Goal: Task Accomplishment & Management: Manage account settings

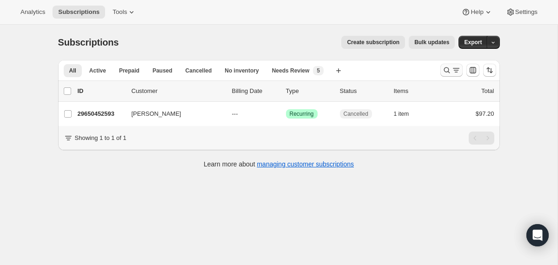
click at [446, 74] on icon "Search and filter results" at bounding box center [446, 70] width 9 height 9
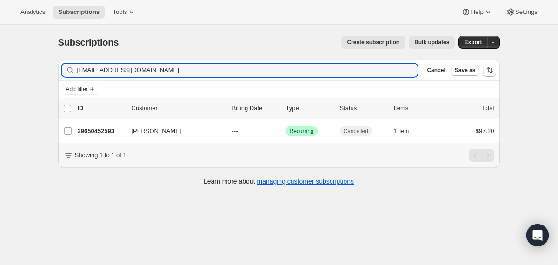
click at [446, 74] on button "Cancel" at bounding box center [436, 70] width 26 height 11
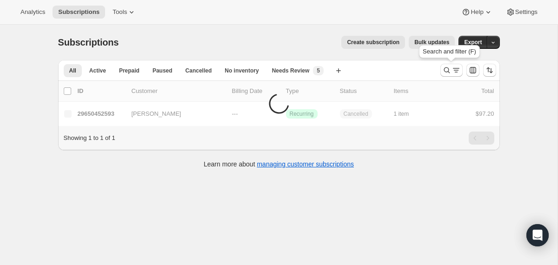
click at [446, 74] on icon "Search and filter results" at bounding box center [446, 70] width 9 height 9
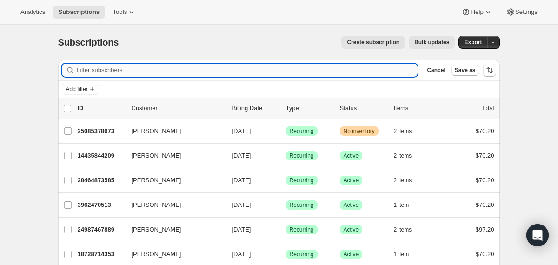
click at [354, 70] on input "Filter subscribers" at bounding box center [247, 70] width 341 height 13
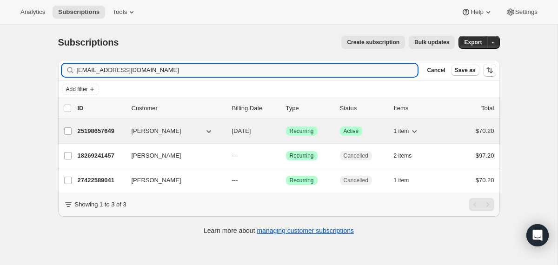
type input "debbyodom@yahoo.com"
click at [228, 135] on div "25198657649 Debby Odom 10/30/2025 Success Recurring Success Active 1 item $70.20" at bounding box center [286, 131] width 417 height 13
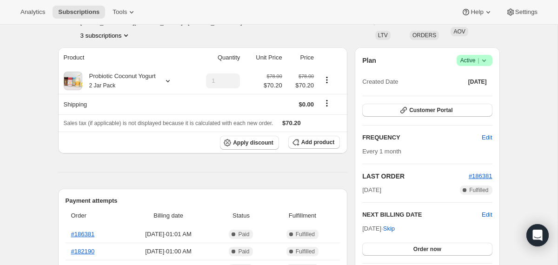
scroll to position [62, 0]
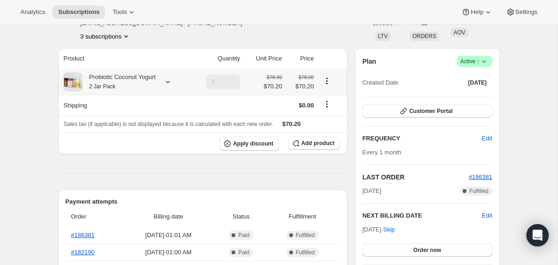
click at [124, 79] on div "Probiotic Coconut Yogurt 2 Jar Pack" at bounding box center [119, 82] width 74 height 19
click at [120, 143] on button "Edit box" at bounding box center [119, 139] width 80 height 13
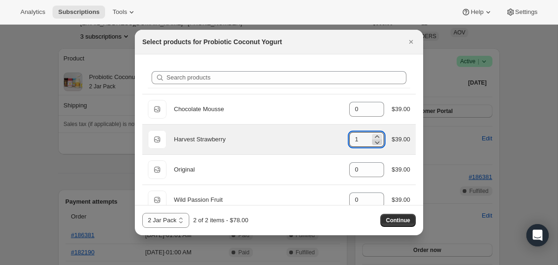
click at [375, 142] on icon ":reh:" at bounding box center [377, 142] width 9 height 9
type input "0"
click at [375, 142] on icon ":reh:" at bounding box center [377, 142] width 9 height 9
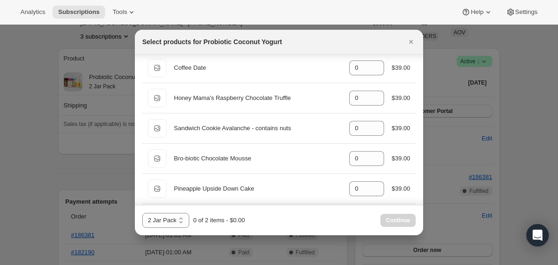
scroll to position [523, 0]
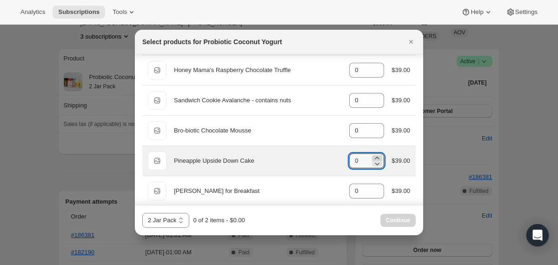
click at [376, 158] on icon ":reh:" at bounding box center [377, 158] width 9 height 9
click at [376, 157] on icon ":reh:" at bounding box center [377, 158] width 9 height 9
type input "2"
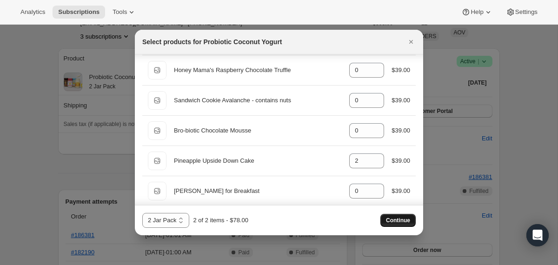
click at [391, 221] on span "Continue" at bounding box center [398, 220] width 24 height 7
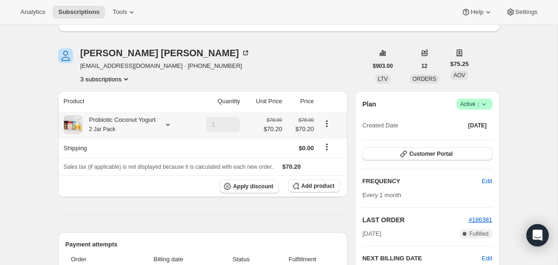
click at [156, 120] on div "Probiotic Coconut Yogurt 2 Jar Pack" at bounding box center [119, 124] width 74 height 19
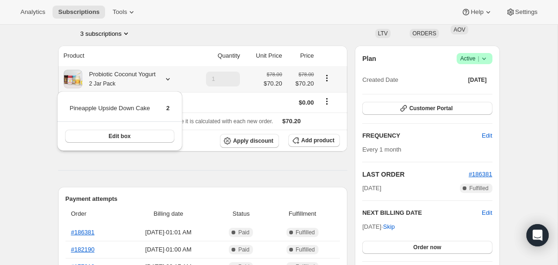
scroll to position [111, 0]
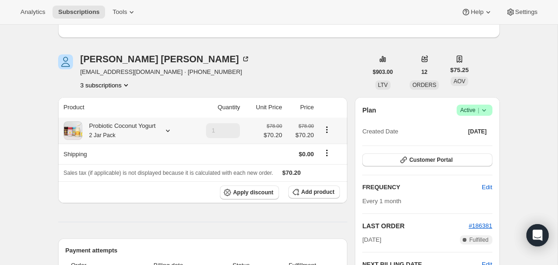
scroll to position [71, 0]
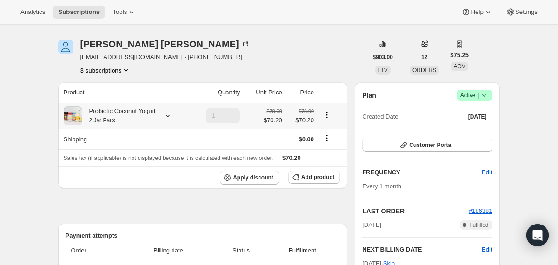
click at [147, 123] on div "Probiotic Coconut Yogurt 2 Jar Pack" at bounding box center [119, 116] width 74 height 19
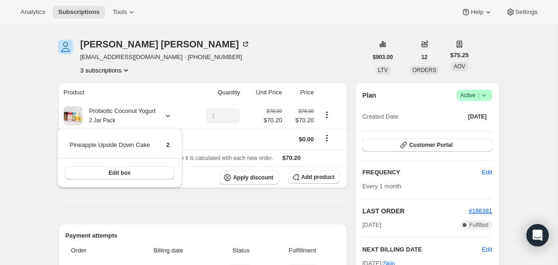
scroll to position [0, 0]
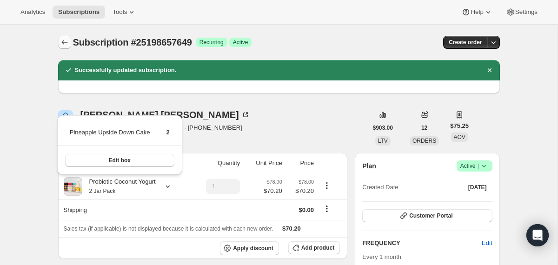
click at [64, 43] on icon "Subscriptions" at bounding box center [64, 42] width 9 height 9
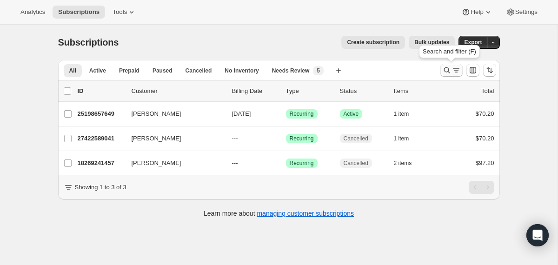
click at [451, 67] on icon "Search and filter results" at bounding box center [446, 70] width 9 height 9
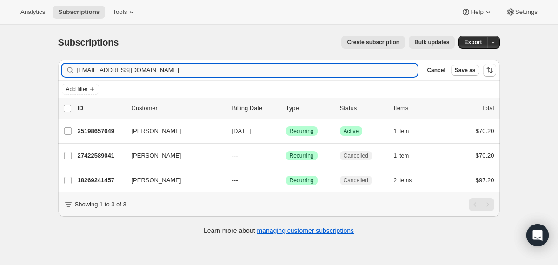
click at [342, 74] on input "debbyodom@yahoo.com" at bounding box center [247, 70] width 341 height 13
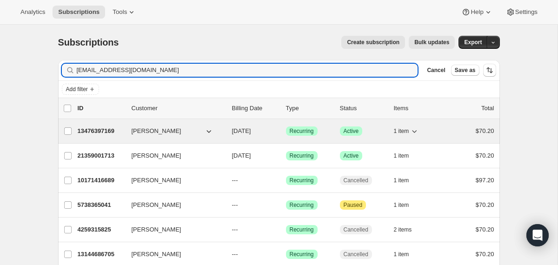
type input "[EMAIL_ADDRESS][DOMAIN_NAME]"
click at [227, 133] on div "13476397169 Annmarie Rhoads 12/02/2025 Success Recurring Success Active 1 item …" at bounding box center [286, 131] width 417 height 13
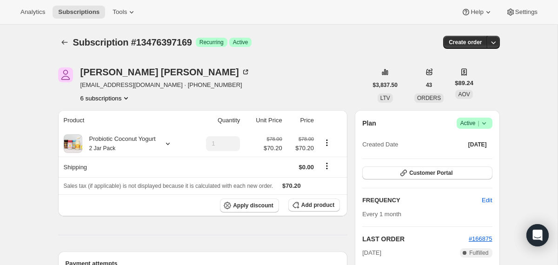
click at [485, 125] on icon at bounding box center [484, 123] width 9 height 9
click at [465, 155] on span "Cancel subscription" at bounding box center [471, 157] width 53 height 7
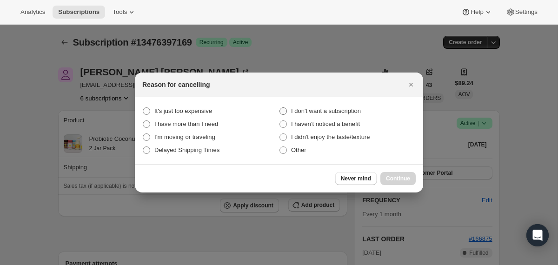
click at [352, 109] on span "I don't want a subscription" at bounding box center [326, 110] width 70 height 7
click at [280, 108] on subscription "I don't want a subscription" at bounding box center [280, 107] width 0 height 0
radio subscription "true"
click at [398, 174] on button "Continue" at bounding box center [398, 178] width 35 height 13
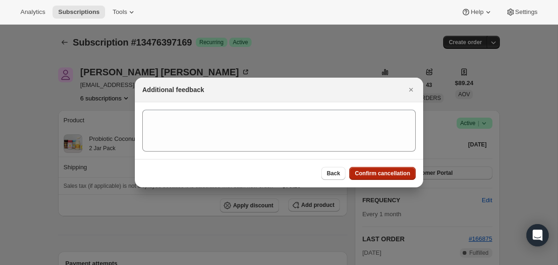
click at [398, 174] on span "Confirm cancellation" at bounding box center [382, 173] width 55 height 7
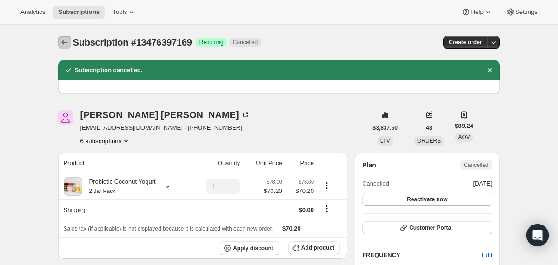
click at [67, 41] on icon "Subscriptions" at bounding box center [64, 42] width 9 height 9
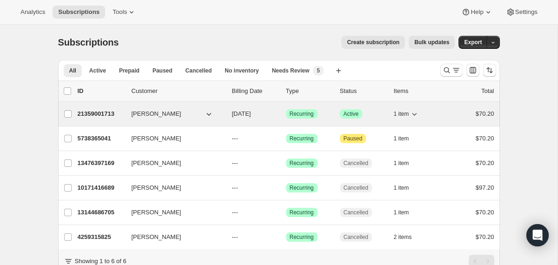
click at [223, 117] on div "[PERSON_NAME]" at bounding box center [178, 113] width 93 height 9
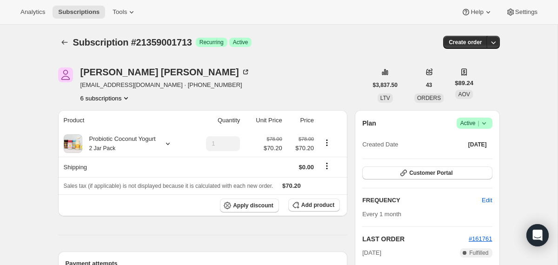
click at [483, 126] on icon at bounding box center [484, 123] width 9 height 9
click at [477, 155] on span "Cancel subscription" at bounding box center [471, 157] width 53 height 7
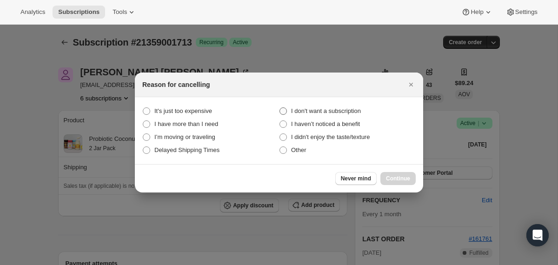
click at [361, 109] on span "I don't want a subscription" at bounding box center [326, 110] width 70 height 7
click at [280, 108] on subscription "I don't want a subscription" at bounding box center [280, 107] width 0 height 0
radio subscription "true"
click at [399, 177] on span "Continue" at bounding box center [398, 178] width 24 height 7
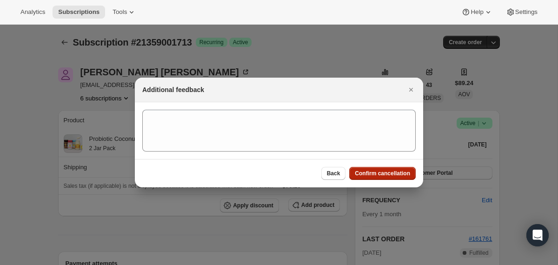
click at [399, 177] on span "Confirm cancellation" at bounding box center [382, 173] width 55 height 7
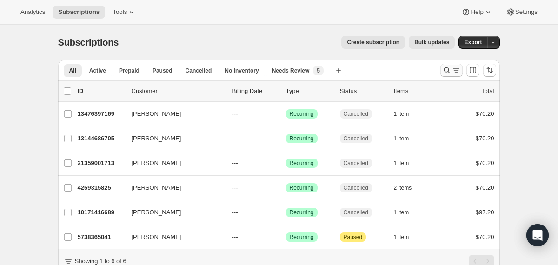
click at [447, 71] on icon "Search and filter results" at bounding box center [446, 70] width 9 height 9
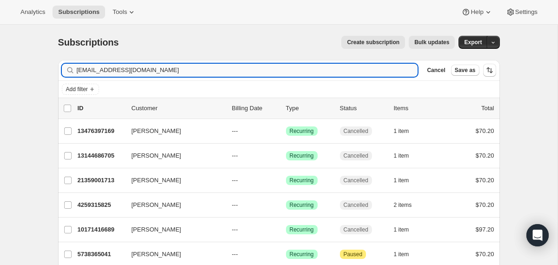
click at [391, 68] on input "[EMAIL_ADDRESS][DOMAIN_NAME]" at bounding box center [247, 70] width 341 height 13
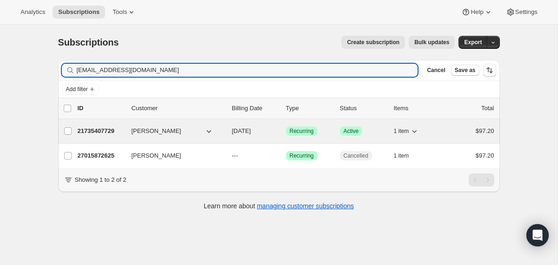
type input "[EMAIL_ADDRESS][DOMAIN_NAME]"
click at [231, 132] on div "21735407729 [PERSON_NAME] [DATE] Success Recurring Success Active 1 item $97.20" at bounding box center [286, 131] width 417 height 13
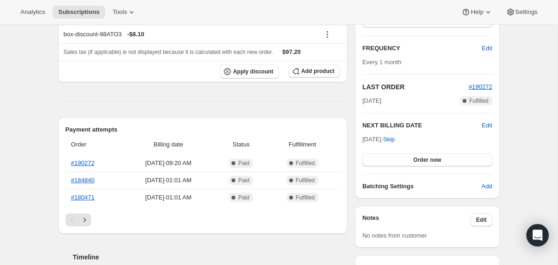
scroll to position [153, 0]
click at [486, 127] on span "Edit" at bounding box center [487, 124] width 10 height 9
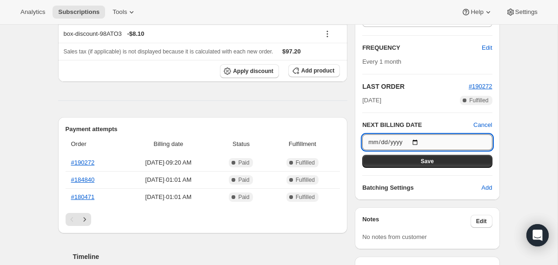
click at [419, 145] on input "[DATE]" at bounding box center [427, 142] width 130 height 16
type input "[DATE]"
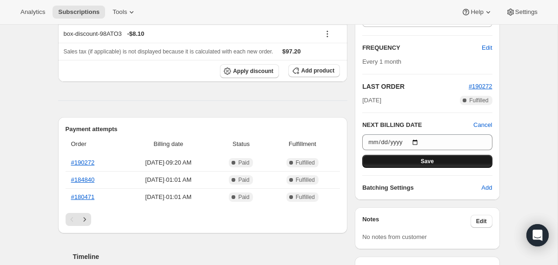
click at [400, 161] on button "Save" at bounding box center [427, 161] width 130 height 13
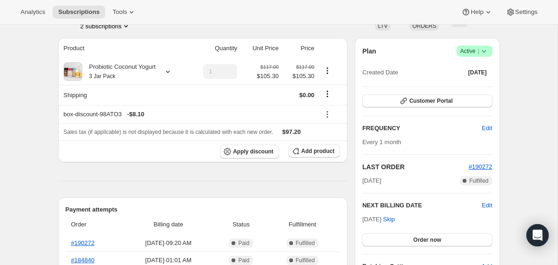
scroll to position [114, 0]
click at [145, 77] on div "Probiotic Coconut Yogurt 3 Jar Pack" at bounding box center [119, 72] width 74 height 19
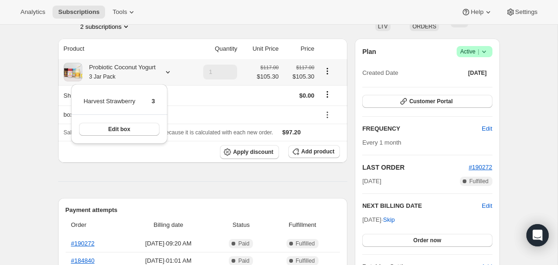
click at [142, 68] on div "Probiotic Coconut Yogurt 3 Jar Pack" at bounding box center [119, 72] width 74 height 19
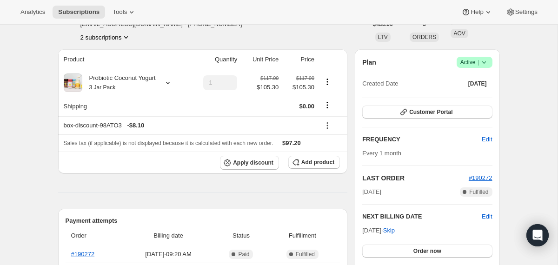
scroll to position [103, 0]
click at [156, 83] on div "Probiotic Coconut Yogurt 3 Jar Pack" at bounding box center [119, 83] width 74 height 19
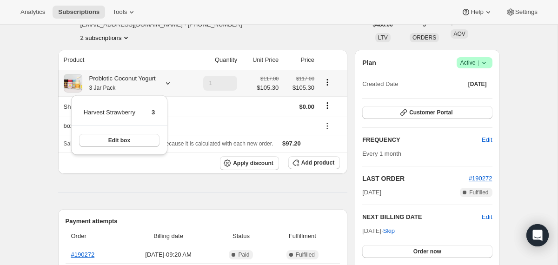
click at [156, 83] on div "Probiotic Coconut Yogurt 3 Jar Pack" at bounding box center [119, 83] width 74 height 19
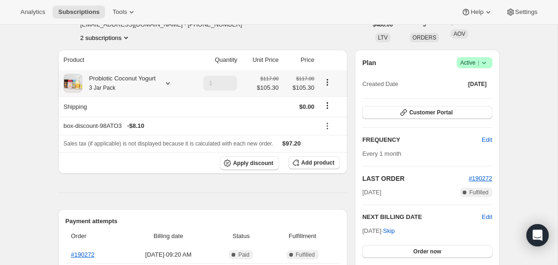
click at [165, 87] on div "Probiotic Coconut Yogurt 3 Jar Pack" at bounding box center [125, 83] width 122 height 19
click at [170, 82] on icon at bounding box center [167, 83] width 9 height 9
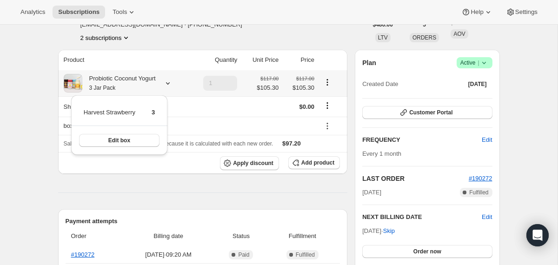
click at [138, 80] on div "Probiotic Coconut Yogurt 3 Jar Pack" at bounding box center [119, 83] width 74 height 19
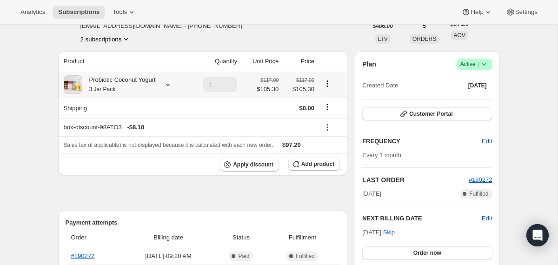
scroll to position [101, 0]
click at [164, 87] on div "Probiotic Coconut Yogurt 3 Jar Pack" at bounding box center [125, 85] width 122 height 19
click at [154, 83] on div "Probiotic Coconut Yogurt 3 Jar Pack" at bounding box center [119, 85] width 74 height 19
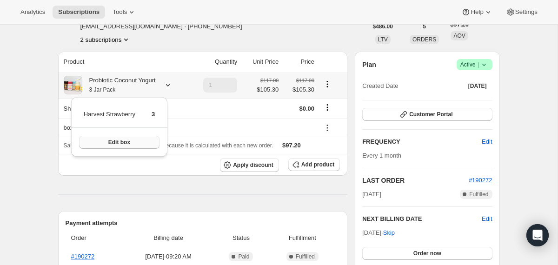
click at [122, 140] on span "Edit box" at bounding box center [119, 142] width 22 height 7
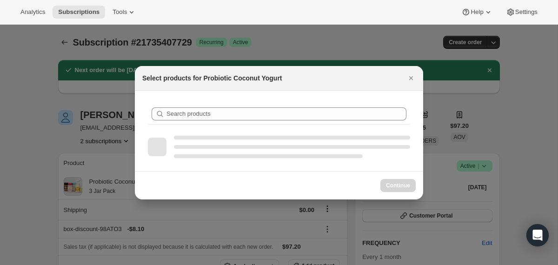
scroll to position [0, 0]
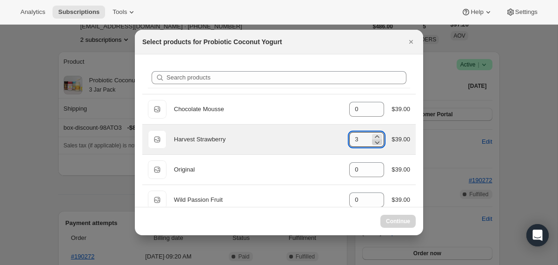
click at [373, 142] on icon ":ra9:" at bounding box center [377, 142] width 9 height 9
type input "2"
select select "gid://shopify/ProductVariant/40210939609201"
click at [373, 142] on icon ":ra9:" at bounding box center [377, 142] width 9 height 9
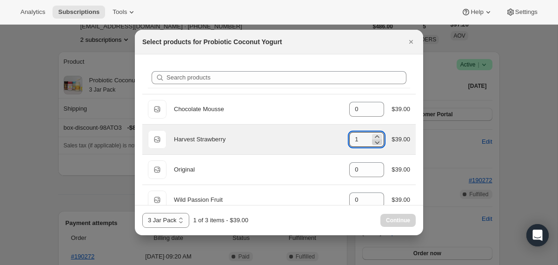
type input "0"
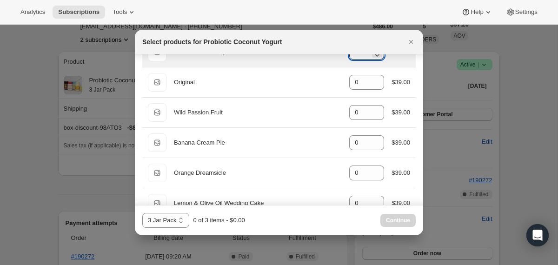
scroll to position [82, 0]
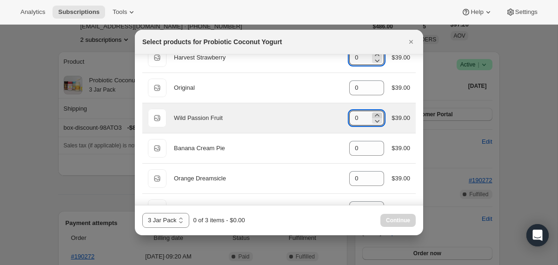
click at [374, 113] on icon ":ra9:" at bounding box center [377, 115] width 9 height 9
type input "3"
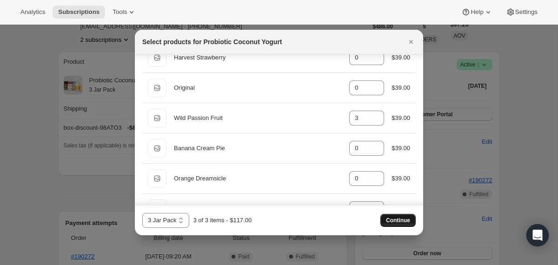
click at [389, 220] on span "Continue" at bounding box center [398, 220] width 24 height 7
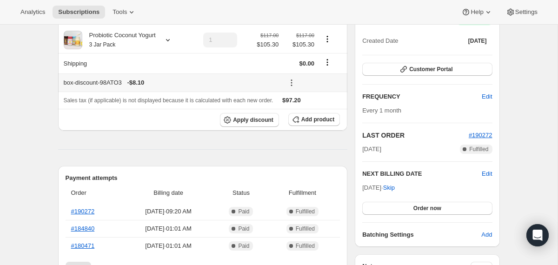
scroll to position [190, 0]
click at [156, 42] on div "Probiotic Coconut Yogurt 3 Jar Pack" at bounding box center [119, 39] width 74 height 19
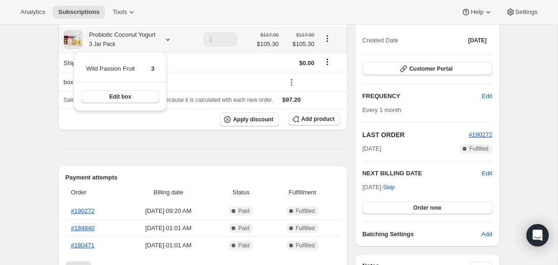
click at [156, 42] on div "Probiotic Coconut Yogurt 3 Jar Pack" at bounding box center [119, 39] width 74 height 19
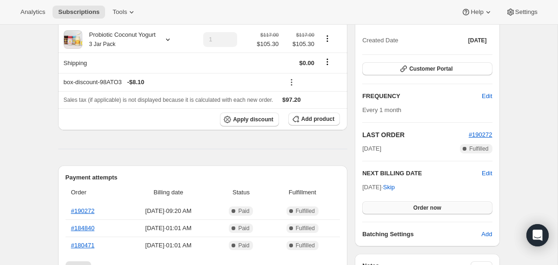
click at [377, 204] on button "Order now" at bounding box center [427, 207] width 130 height 13
click at [377, 204] on button "Click to confirm" at bounding box center [427, 207] width 130 height 13
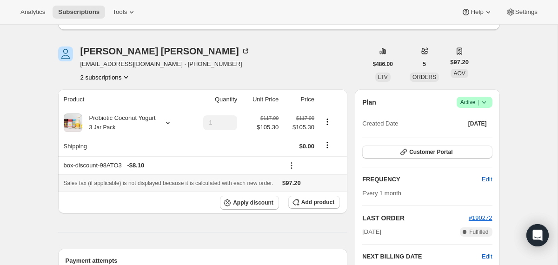
scroll to position [0, 0]
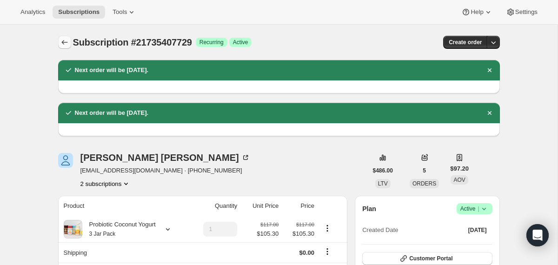
click at [62, 37] on button "Subscriptions" at bounding box center [64, 42] width 13 height 13
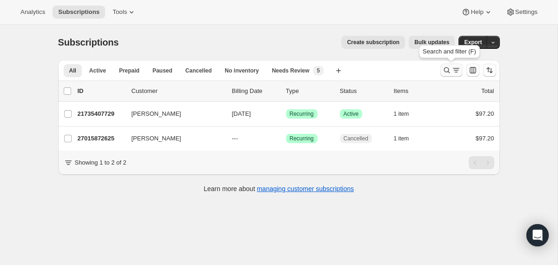
click at [444, 71] on icon "Search and filter results" at bounding box center [447, 70] width 6 height 6
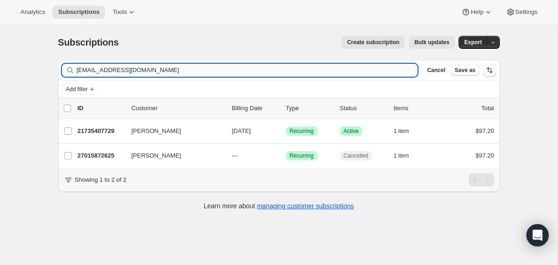
click at [285, 70] on input "[EMAIL_ADDRESS][DOMAIN_NAME]" at bounding box center [247, 70] width 341 height 13
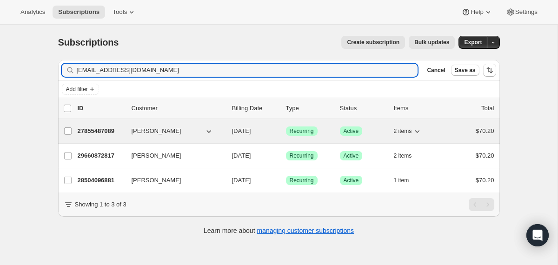
type input "[EMAIL_ADDRESS][DOMAIN_NAME]"
click at [229, 131] on div "27855487089 [PERSON_NAME] [DATE] Success Recurring Success Active 2 items $70.20" at bounding box center [286, 131] width 417 height 13
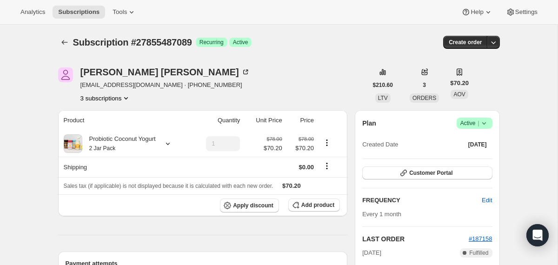
click at [486, 124] on icon at bounding box center [484, 123] width 9 height 9
click at [471, 159] on span "Cancel subscription" at bounding box center [471, 157] width 53 height 7
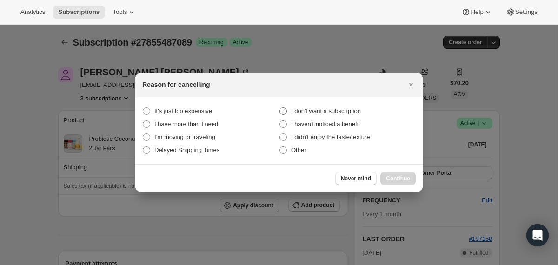
click at [347, 107] on span "I don't want a subscription" at bounding box center [326, 110] width 70 height 7
click at [280, 107] on subscription "I don't want a subscription" at bounding box center [280, 107] width 0 height 0
radio subscription "true"
click at [398, 183] on button "Continue" at bounding box center [398, 178] width 35 height 13
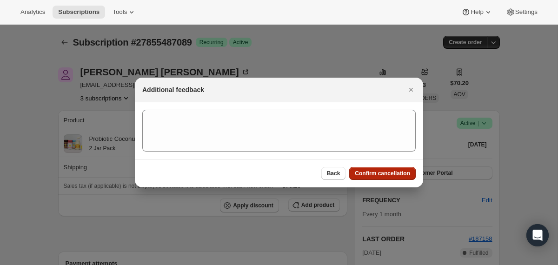
click at [398, 180] on button "Confirm cancellation" at bounding box center [382, 173] width 67 height 13
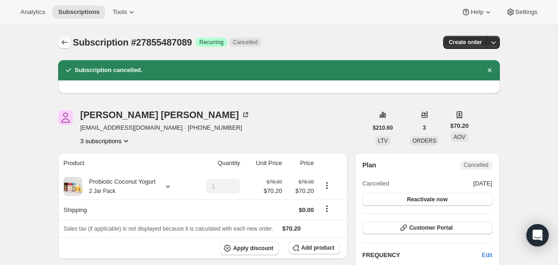
click at [64, 43] on icon "Subscriptions" at bounding box center [64, 42] width 9 height 9
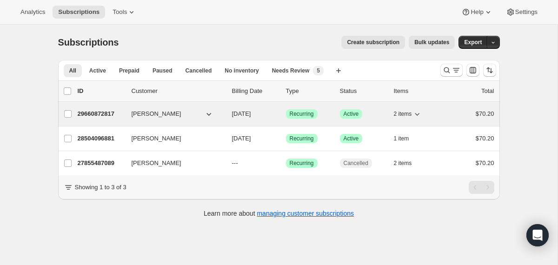
click at [231, 117] on div "29660872817 [PERSON_NAME] [DATE] Success Recurring Success Active 2 items $70.20" at bounding box center [286, 113] width 417 height 13
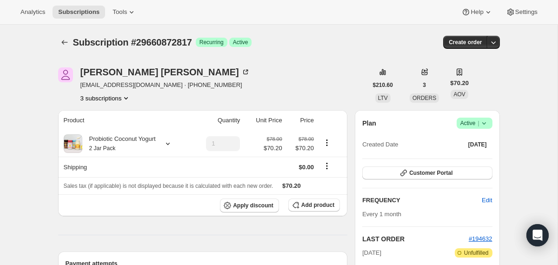
click at [488, 122] on icon at bounding box center [484, 123] width 9 height 9
click at [461, 158] on span "Cancel subscription" at bounding box center [471, 157] width 53 height 7
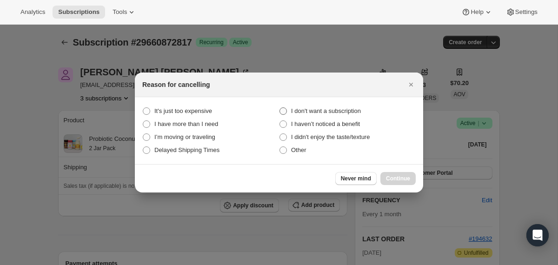
click at [348, 107] on span "I don't want a subscription" at bounding box center [326, 110] width 70 height 7
click at [280, 107] on subscription "I don't want a subscription" at bounding box center [280, 107] width 0 height 0
radio subscription "true"
click at [397, 177] on span "Continue" at bounding box center [398, 178] width 24 height 7
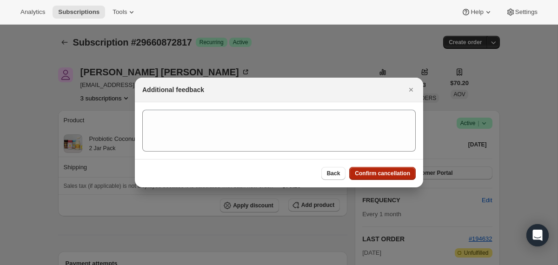
click at [397, 177] on span "Confirm cancellation" at bounding box center [382, 173] width 55 height 7
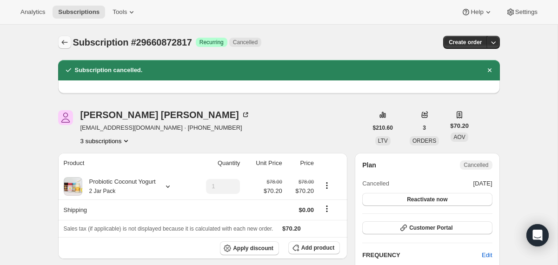
click at [63, 44] on icon "Subscriptions" at bounding box center [64, 42] width 6 height 5
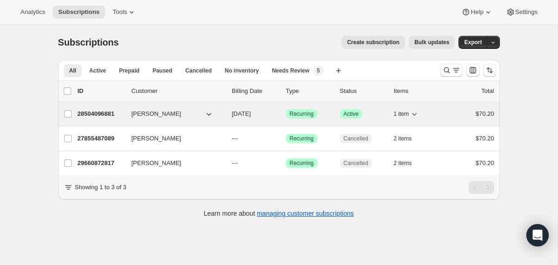
click at [234, 115] on span "[DATE]" at bounding box center [241, 113] width 19 height 7
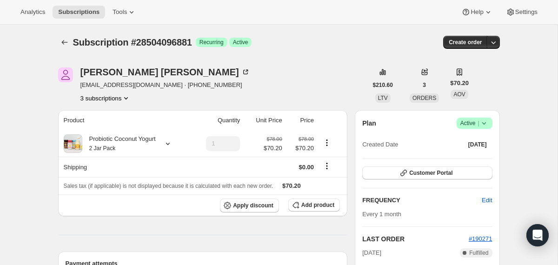
click at [486, 121] on icon at bounding box center [484, 123] width 9 height 9
click at [464, 160] on span "Cancel subscription" at bounding box center [471, 157] width 53 height 7
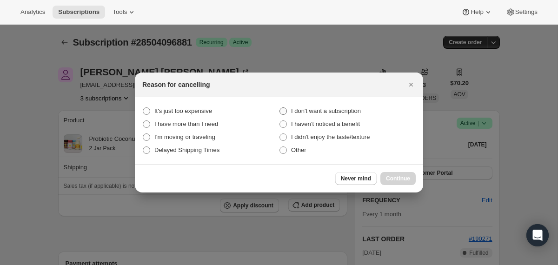
click at [335, 109] on span "I don't want a subscription" at bounding box center [326, 110] width 70 height 7
click at [280, 108] on subscription "I don't want a subscription" at bounding box center [280, 107] width 0 height 0
radio subscription "true"
click at [394, 177] on span "Continue" at bounding box center [398, 178] width 24 height 7
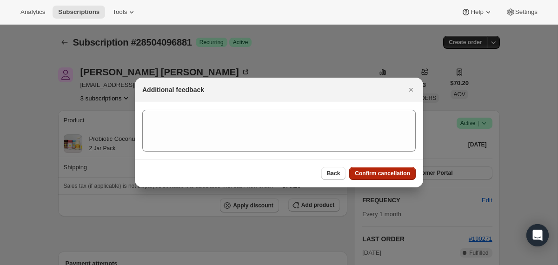
click at [386, 175] on span "Confirm cancellation" at bounding box center [382, 173] width 55 height 7
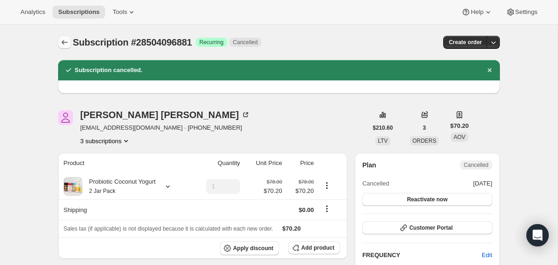
click at [63, 38] on icon "Subscriptions" at bounding box center [64, 42] width 9 height 9
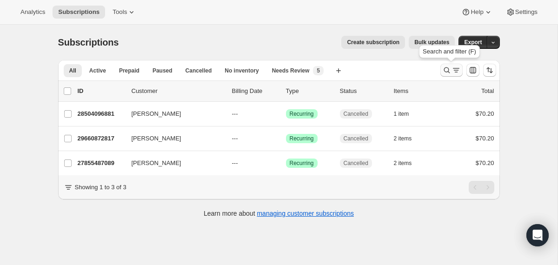
click at [445, 69] on icon "Search and filter results" at bounding box center [446, 70] width 9 height 9
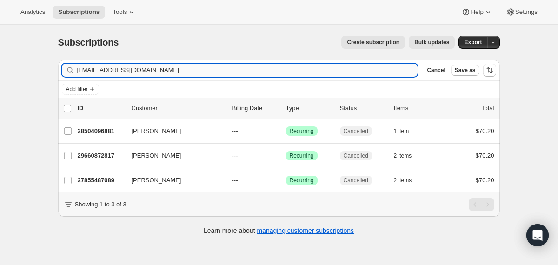
click at [351, 68] on input "[EMAIL_ADDRESS][DOMAIN_NAME]" at bounding box center [247, 70] width 341 height 13
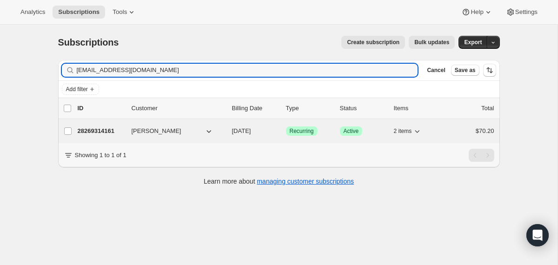
type input "[EMAIL_ADDRESS][DOMAIN_NAME]"
click at [234, 130] on span "[DATE]" at bounding box center [241, 130] width 19 height 7
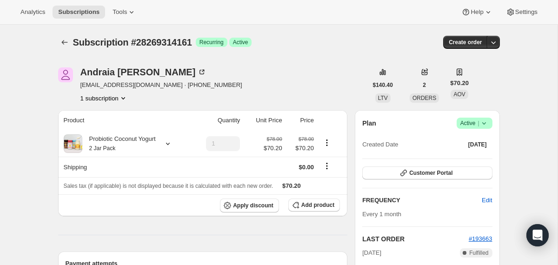
click at [486, 124] on icon at bounding box center [484, 123] width 9 height 9
click at [474, 157] on span "Cancel subscription" at bounding box center [471, 157] width 53 height 7
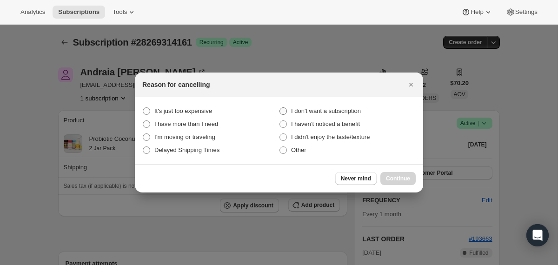
click at [359, 110] on span "I don't want a subscription" at bounding box center [326, 110] width 70 height 7
click at [280, 108] on subscription "I don't want a subscription" at bounding box center [280, 107] width 0 height 0
radio subscription "true"
click at [395, 180] on span "Continue" at bounding box center [398, 178] width 24 height 7
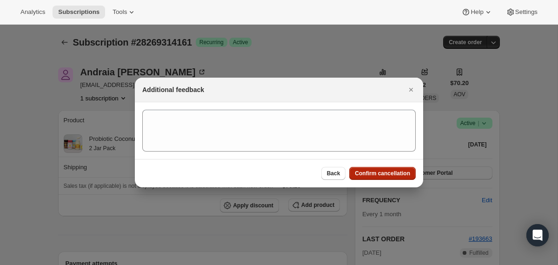
click at [392, 176] on span "Confirm cancellation" at bounding box center [382, 173] width 55 height 7
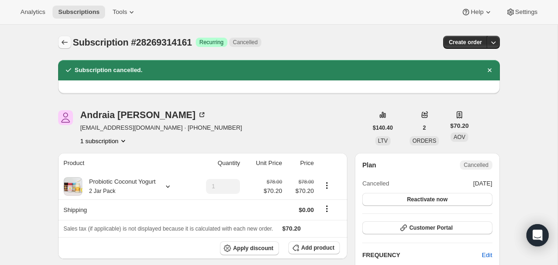
click at [69, 39] on button "Subscriptions" at bounding box center [64, 42] width 13 height 13
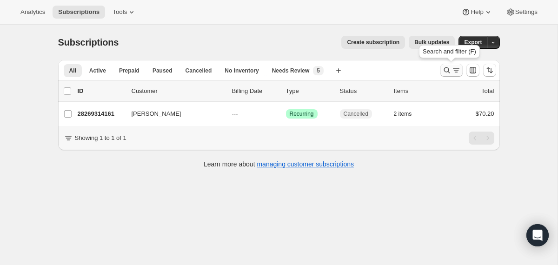
click at [448, 73] on icon "Search and filter results" at bounding box center [446, 70] width 9 height 9
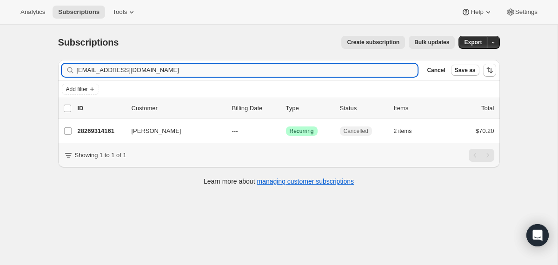
click at [299, 69] on input "[EMAIL_ADDRESS][DOMAIN_NAME]" at bounding box center [247, 70] width 341 height 13
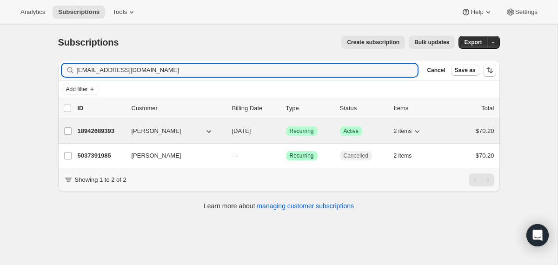
type input "[EMAIL_ADDRESS][DOMAIN_NAME]"
click at [231, 131] on div "18942689393 [PERSON_NAME] [DATE] Success Recurring Success Active 2 items $70.20" at bounding box center [286, 131] width 417 height 13
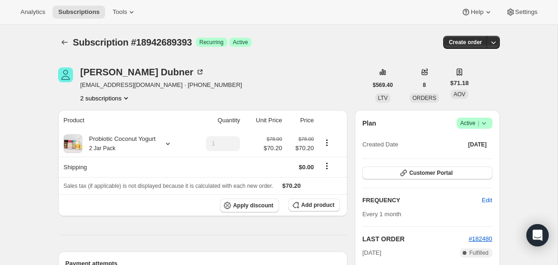
click at [489, 122] on span "Success Active |" at bounding box center [475, 123] width 36 height 11
click at [483, 153] on span "Cancel subscription" at bounding box center [471, 157] width 53 height 9
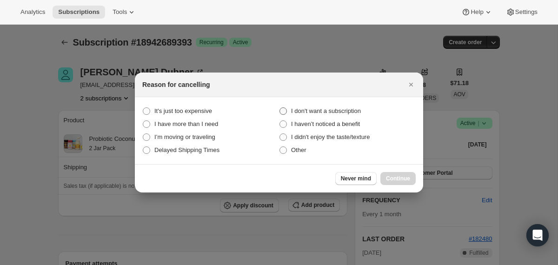
click at [356, 110] on span "I don't want a subscription" at bounding box center [326, 110] width 70 height 7
click at [280, 108] on subscription "I don't want a subscription" at bounding box center [280, 107] width 0 height 0
radio subscription "true"
click at [395, 179] on span "Continue" at bounding box center [398, 178] width 24 height 7
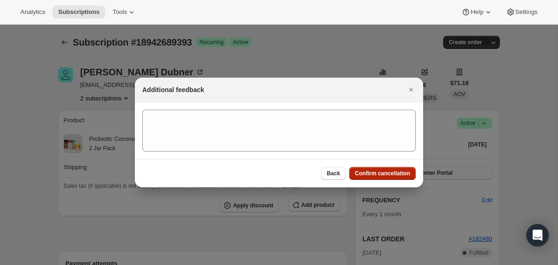
click at [394, 176] on span "Confirm cancellation" at bounding box center [382, 173] width 55 height 7
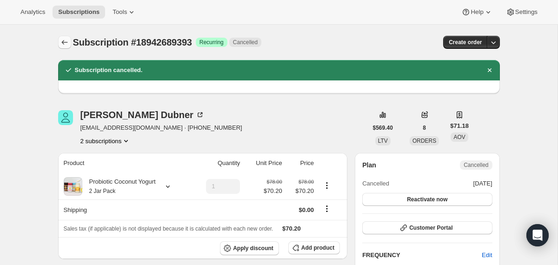
click at [69, 43] on icon "Subscriptions" at bounding box center [64, 42] width 9 height 9
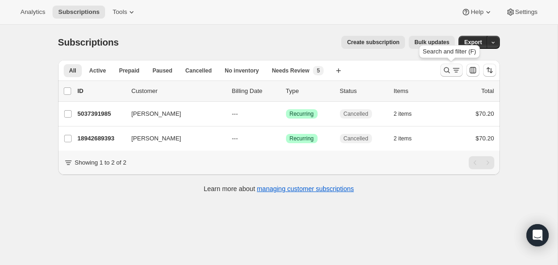
click at [444, 71] on icon "Search and filter results" at bounding box center [446, 70] width 9 height 9
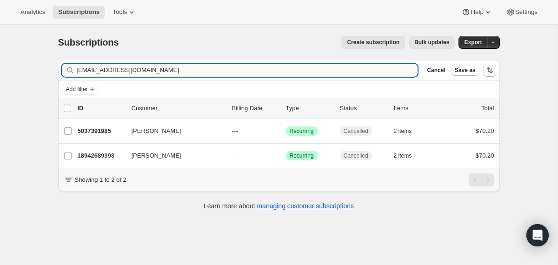
click at [339, 66] on input "[EMAIL_ADDRESS][DOMAIN_NAME]" at bounding box center [247, 70] width 341 height 13
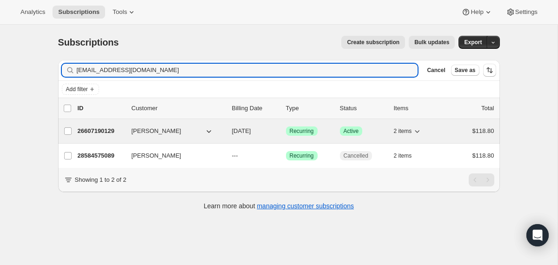
type input "[EMAIL_ADDRESS][DOMAIN_NAME]"
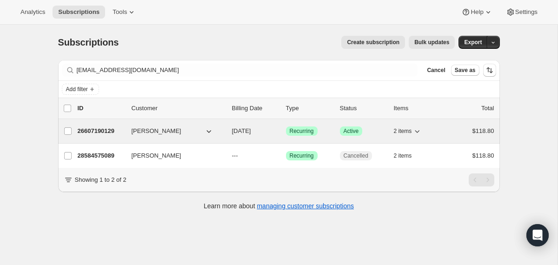
click at [233, 130] on span "[DATE]" at bounding box center [241, 130] width 19 height 7
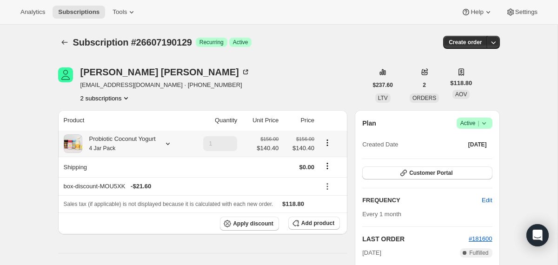
click at [167, 147] on div at bounding box center [166, 143] width 13 height 9
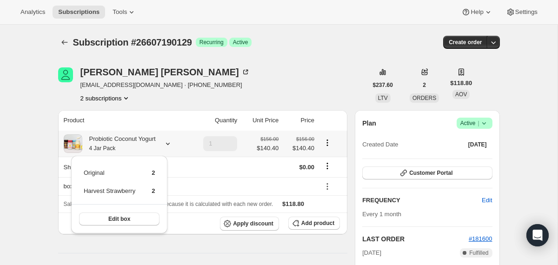
click at [167, 147] on div at bounding box center [166, 143] width 13 height 9
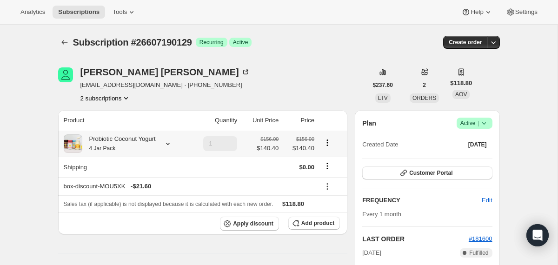
click at [167, 146] on div at bounding box center [166, 143] width 13 height 9
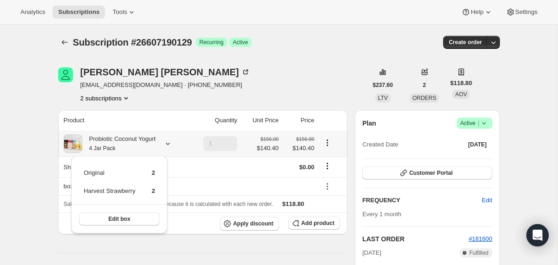
click at [167, 146] on div at bounding box center [166, 143] width 13 height 9
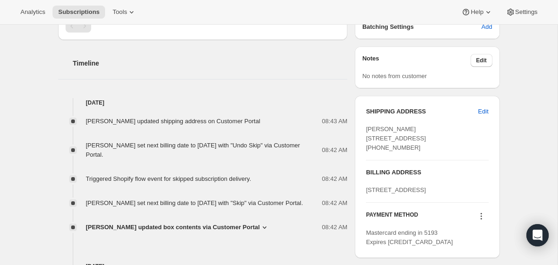
scroll to position [356, 0]
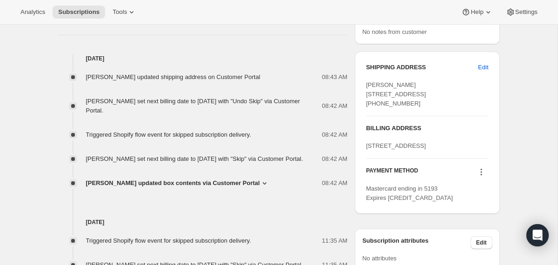
click at [177, 188] on span "[PERSON_NAME] updated box contents via Customer Portal" at bounding box center [173, 183] width 174 height 9
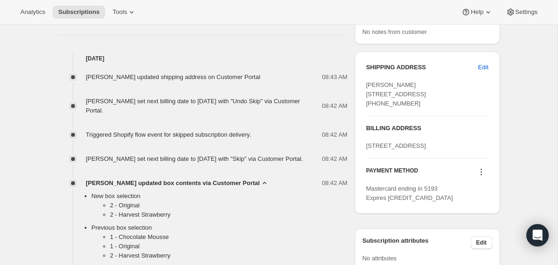
click at [177, 188] on span "[PERSON_NAME] updated box contents via Customer Portal" at bounding box center [173, 183] width 174 height 9
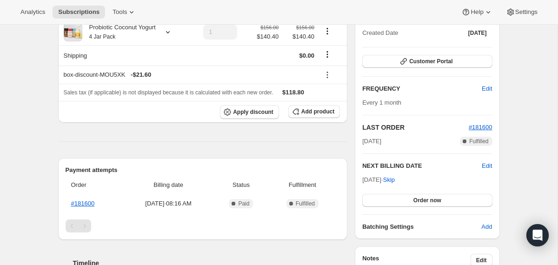
scroll to position [185, 0]
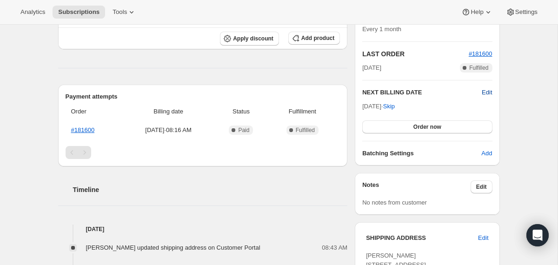
click at [490, 94] on span "Edit" at bounding box center [487, 92] width 10 height 9
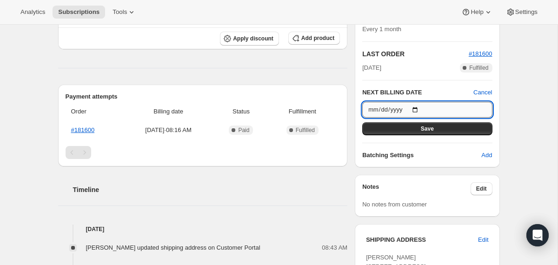
click at [423, 108] on input "[DATE]" at bounding box center [427, 110] width 130 height 16
type input "[DATE]"
click at [407, 128] on button "Save" at bounding box center [427, 128] width 130 height 13
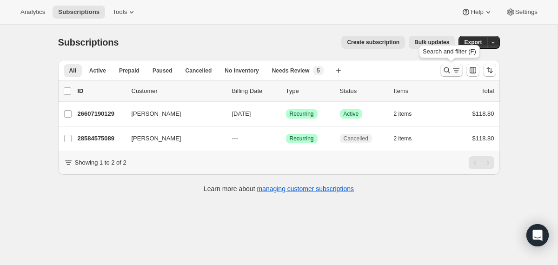
click at [447, 71] on icon "Search and filter results" at bounding box center [446, 70] width 9 height 9
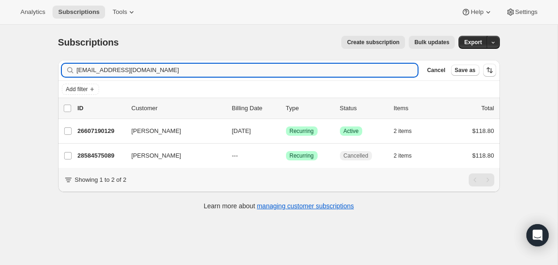
click at [309, 71] on input "[EMAIL_ADDRESS][DOMAIN_NAME]" at bounding box center [247, 70] width 341 height 13
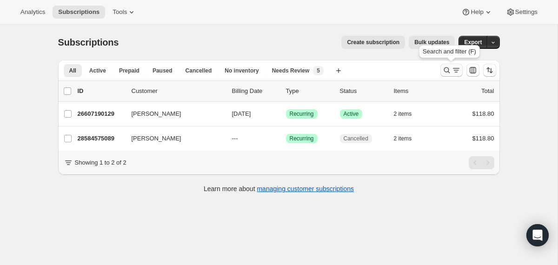
click at [442, 70] on icon "Search and filter results" at bounding box center [446, 70] width 9 height 9
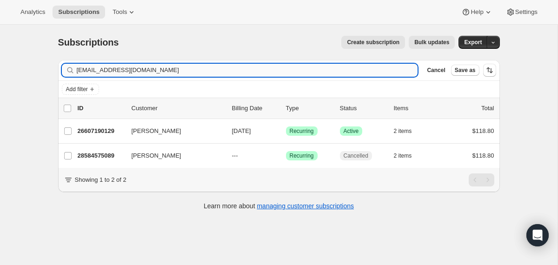
click at [272, 72] on input "[EMAIL_ADDRESS][DOMAIN_NAME]" at bounding box center [247, 70] width 341 height 13
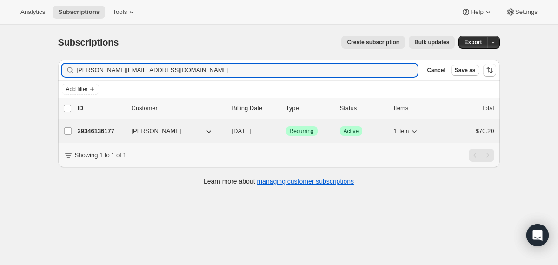
type input "mike@aglaborteam.net"
click at [230, 129] on div "29346136177 Mike Saqui 11/08/2025 Success Recurring Success Active 1 item $70.20" at bounding box center [286, 131] width 417 height 13
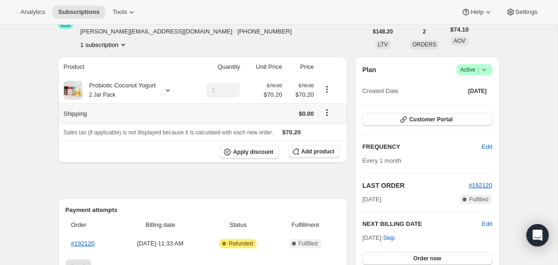
scroll to position [39, 0]
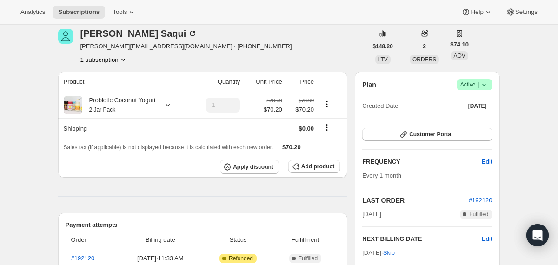
click at [483, 86] on icon at bounding box center [484, 84] width 9 height 9
click at [477, 116] on span "Cancel subscription" at bounding box center [471, 118] width 53 height 7
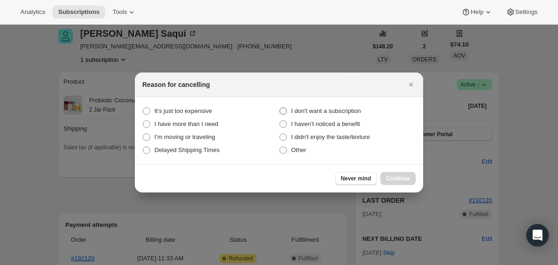
click at [361, 107] on span "I don't want a subscription" at bounding box center [326, 110] width 70 height 7
click at [280, 107] on subscription "I don't want a subscription" at bounding box center [280, 107] width 0 height 0
radio subscription "true"
click at [408, 177] on span "Continue" at bounding box center [398, 178] width 24 height 7
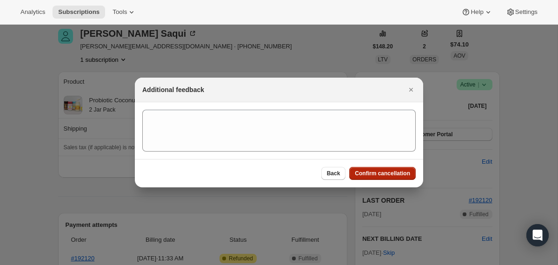
click at [408, 177] on span "Confirm cancellation" at bounding box center [382, 173] width 55 height 7
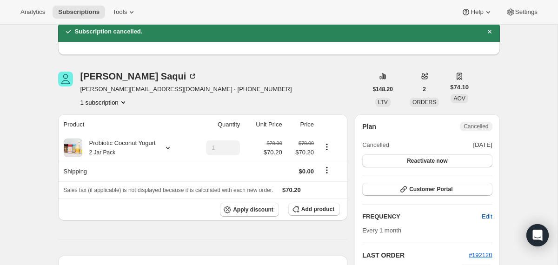
scroll to position [0, 0]
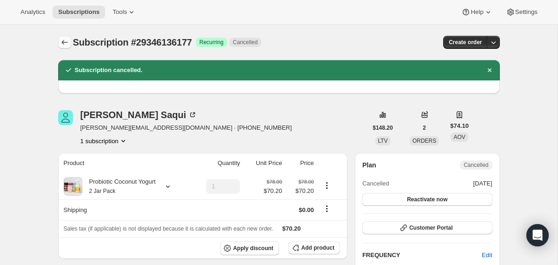
click at [67, 43] on icon "Subscriptions" at bounding box center [64, 42] width 9 height 9
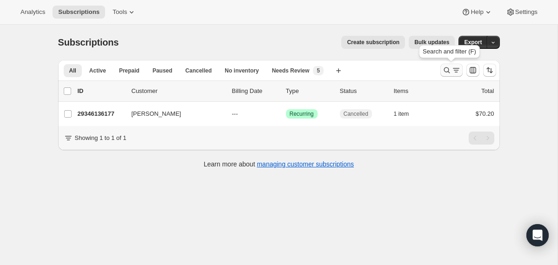
click at [446, 70] on icon "Search and filter results" at bounding box center [446, 70] width 9 height 9
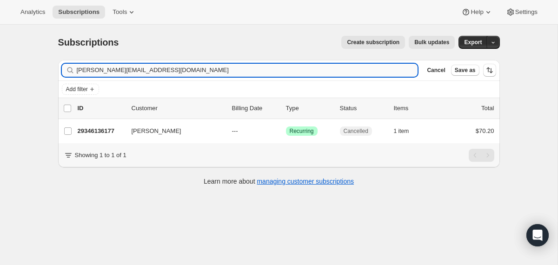
click at [382, 66] on input "mike@aglaborteam.net" at bounding box center [247, 70] width 341 height 13
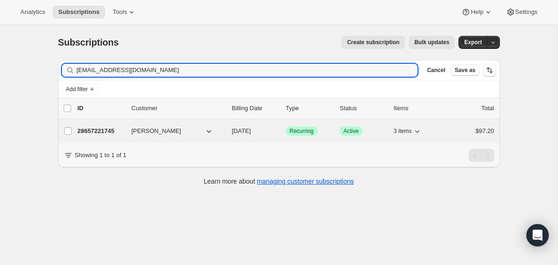
type input "slypenna@gmail.com"
click at [229, 130] on div "28657221745 Ronald Penna 10/02/2025 Success Recurring Success Active 3 items $9…" at bounding box center [286, 131] width 417 height 13
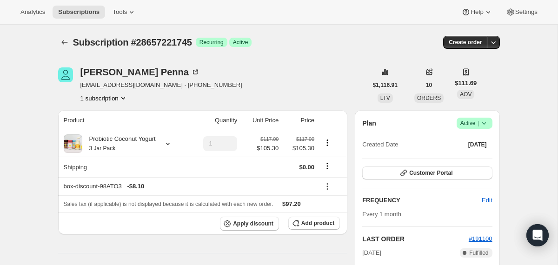
click at [492, 121] on span "Success Active |" at bounding box center [475, 123] width 36 height 11
click at [479, 155] on span "Cancel subscription" at bounding box center [471, 157] width 53 height 7
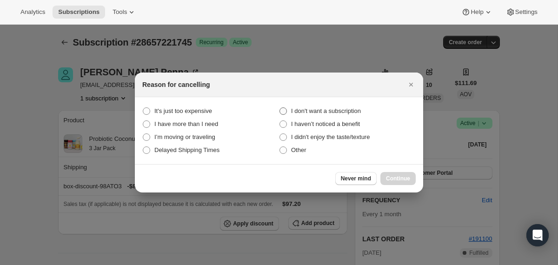
click at [356, 111] on span "I don't want a subscription" at bounding box center [326, 110] width 70 height 7
click at [280, 108] on subscription "I don't want a subscription" at bounding box center [280, 107] width 0 height 0
radio subscription "true"
click at [391, 178] on span "Continue" at bounding box center [398, 178] width 24 height 7
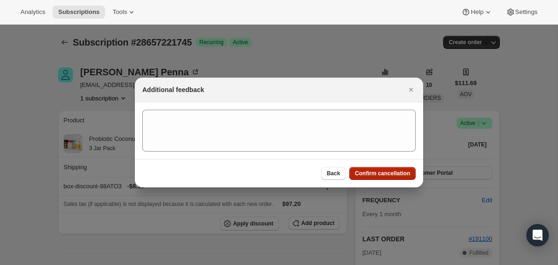
click at [391, 178] on button "Confirm cancellation" at bounding box center [382, 173] width 67 height 13
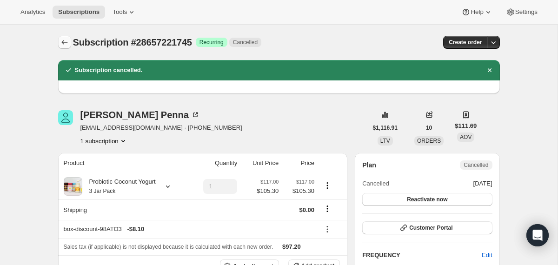
click at [60, 39] on icon "Subscriptions" at bounding box center [64, 42] width 9 height 9
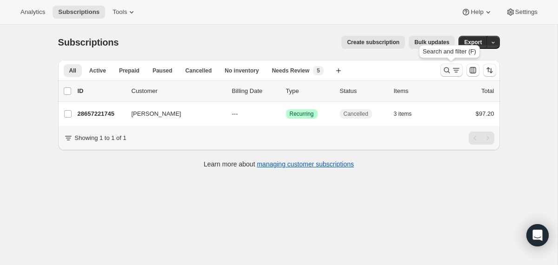
click at [443, 68] on icon "Search and filter results" at bounding box center [446, 70] width 9 height 9
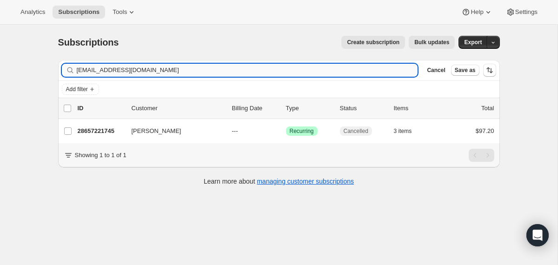
click at [326, 72] on input "slypenna@gmail.com" at bounding box center [247, 70] width 341 height 13
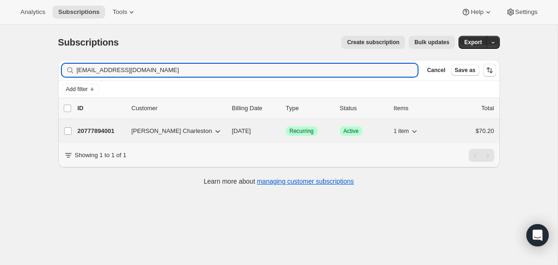
type input "jazzycharleston4@gmail.com"
click at [234, 132] on span "11/25/2025" at bounding box center [241, 130] width 19 height 7
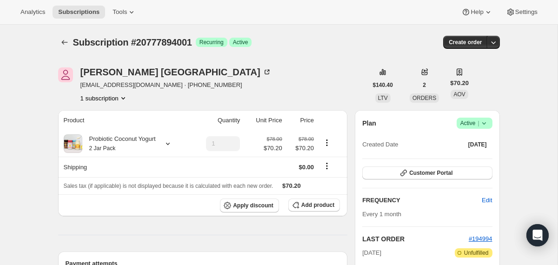
click at [485, 121] on icon at bounding box center [484, 123] width 9 height 9
click at [479, 154] on span "Cancel subscription" at bounding box center [471, 157] width 53 height 7
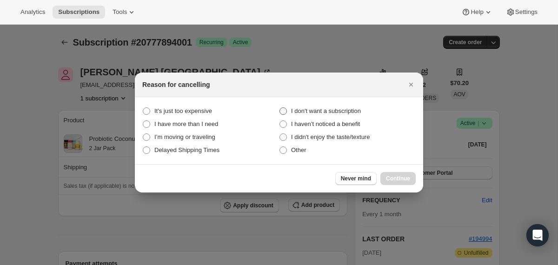
click at [361, 108] on span "I don't want a subscription" at bounding box center [326, 110] width 70 height 7
click at [280, 108] on subscription "I don't want a subscription" at bounding box center [280, 107] width 0 height 0
radio subscription "true"
click at [395, 179] on span "Continue" at bounding box center [398, 178] width 24 height 7
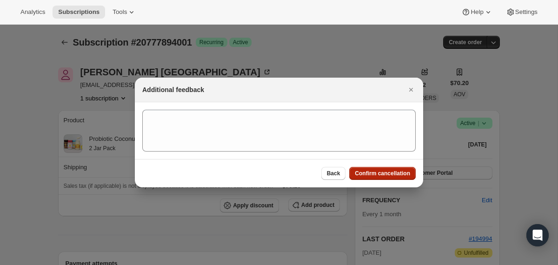
click at [391, 173] on span "Confirm cancellation" at bounding box center [382, 173] width 55 height 7
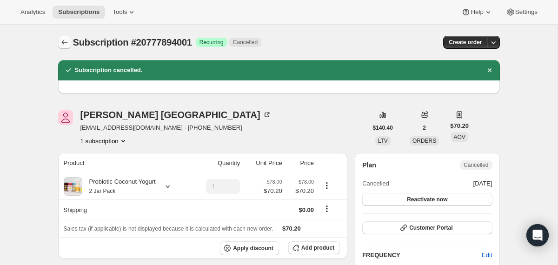
click at [70, 38] on button "Subscriptions" at bounding box center [64, 42] width 13 height 13
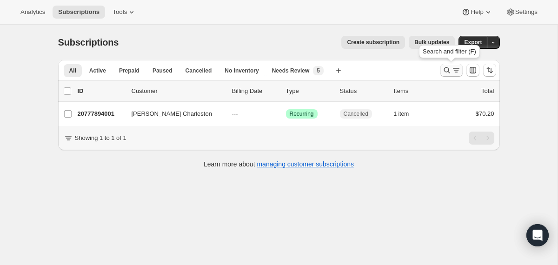
click at [446, 68] on icon "Search and filter results" at bounding box center [446, 70] width 9 height 9
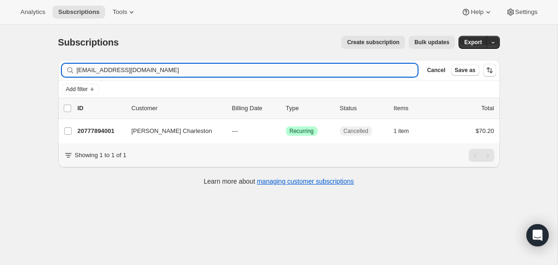
click at [364, 67] on input "jazzycharleston4@gmail.com" at bounding box center [247, 70] width 341 height 13
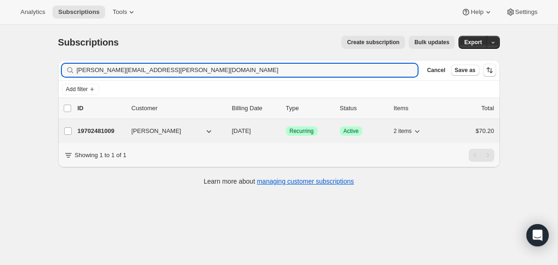
type input "johnette.sandy@gmail.com"
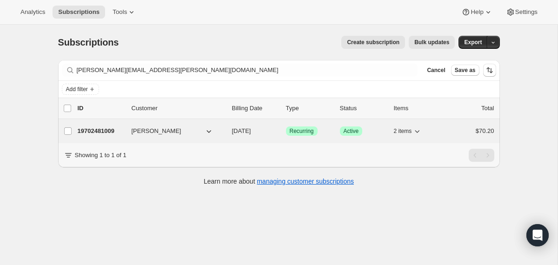
click at [229, 131] on div "19702481009 Johnette Jabbie 12/02/2025 Success Recurring Success Active 2 items…" at bounding box center [286, 131] width 417 height 13
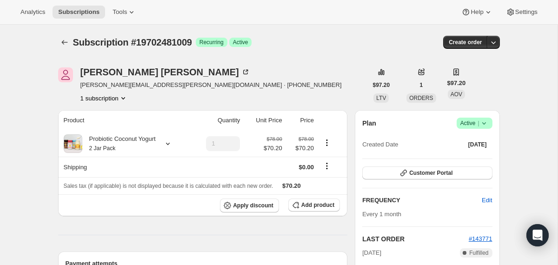
click at [483, 121] on icon at bounding box center [484, 123] width 9 height 9
click at [483, 154] on span "Cancel subscription" at bounding box center [471, 157] width 53 height 7
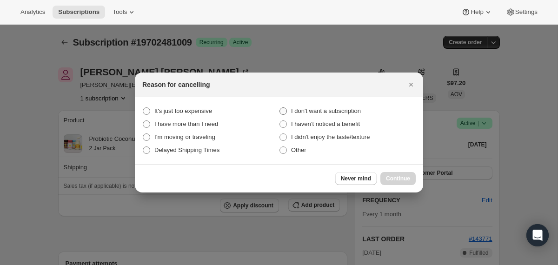
click at [354, 110] on span "I don't want a subscription" at bounding box center [326, 110] width 70 height 7
click at [280, 108] on subscription "I don't want a subscription" at bounding box center [280, 107] width 0 height 0
radio subscription "true"
click at [386, 183] on button "Continue" at bounding box center [398, 178] width 35 height 13
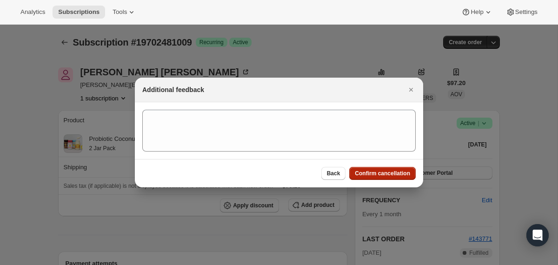
click at [382, 174] on span "Confirm cancellation" at bounding box center [382, 173] width 55 height 7
